Goal: Register for event/course

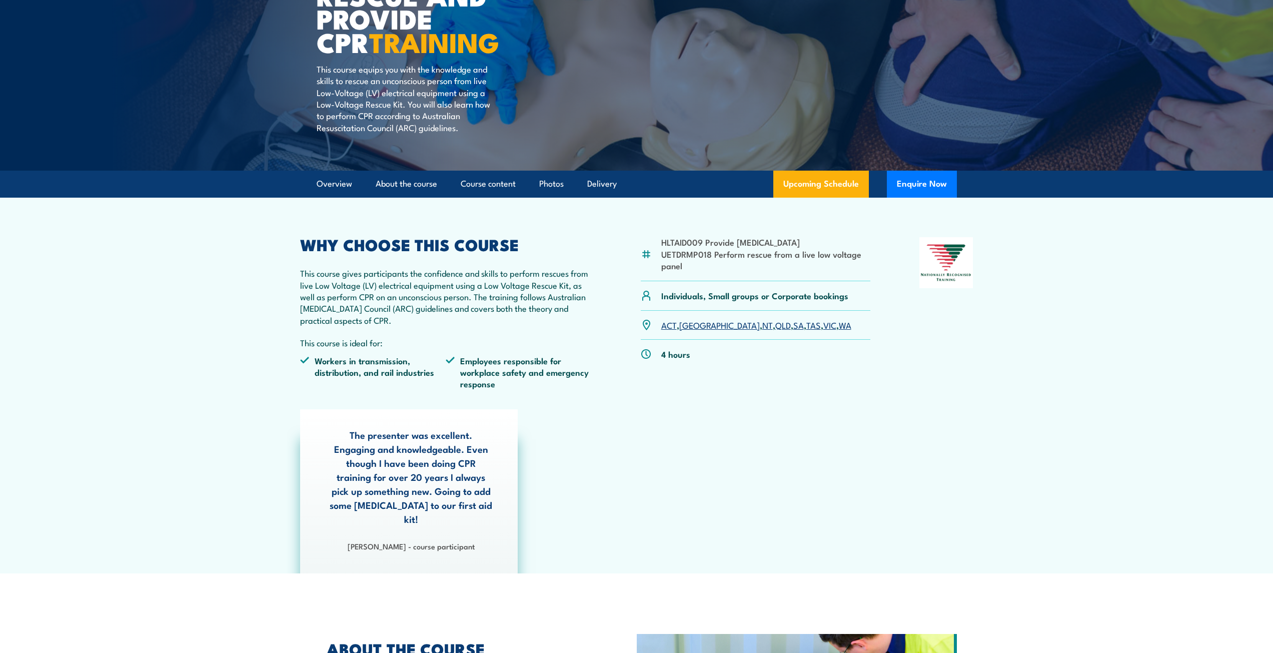
click at [793, 327] on link "SA" at bounding box center [798, 325] width 11 height 12
